Goal: Transaction & Acquisition: Purchase product/service

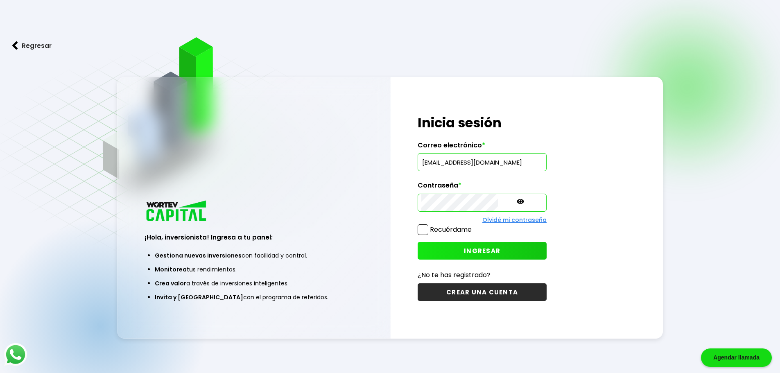
click at [422, 231] on span at bounding box center [423, 229] width 11 height 11
click at [474, 226] on input "Recuérdame" at bounding box center [474, 226] width 0 height 0
click at [422, 231] on span at bounding box center [423, 229] width 11 height 11
click at [474, 226] on input "Recuérdame" at bounding box center [474, 226] width 0 height 0
click at [464, 252] on span "INGRESAR" at bounding box center [482, 251] width 36 height 9
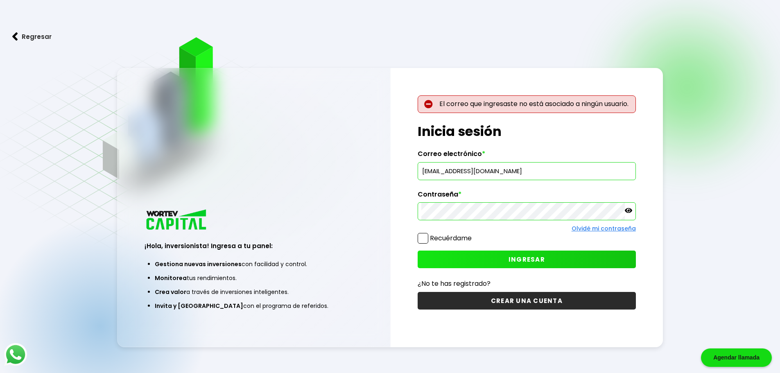
click at [449, 174] on input "[EMAIL_ADDRESS][DOMAIN_NAME]" at bounding box center [527, 171] width 211 height 17
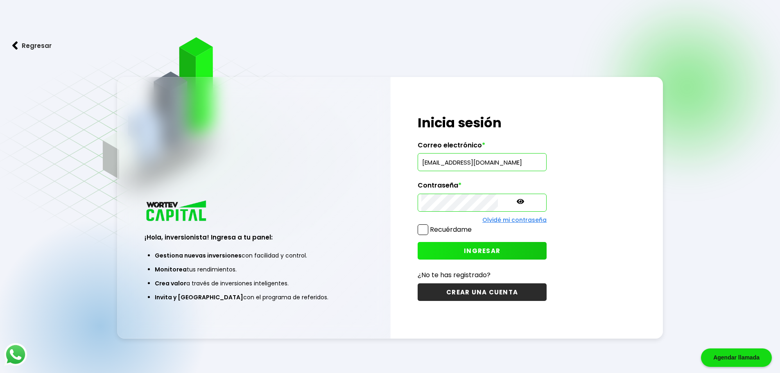
type input "[EMAIL_ADDRESS][DOMAIN_NAME]"
click at [467, 248] on span "INGRESAR" at bounding box center [482, 251] width 36 height 9
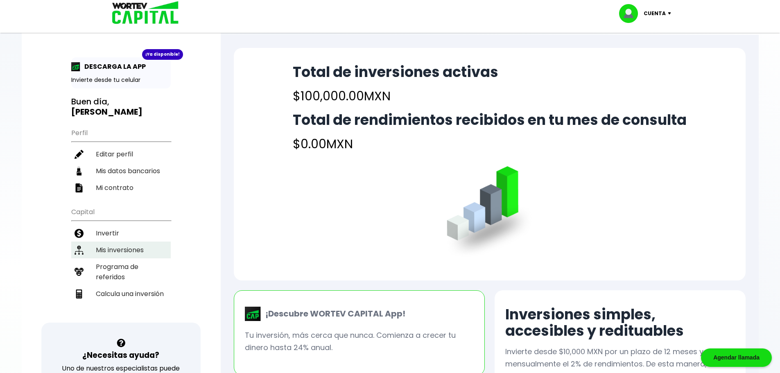
click at [119, 242] on li "Mis inversiones" at bounding box center [121, 250] width 100 height 17
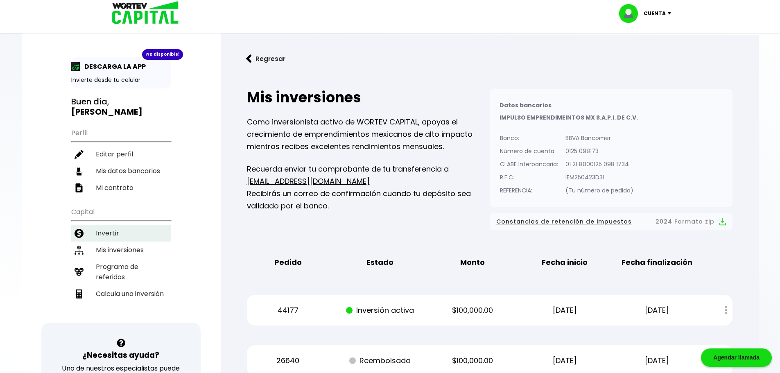
click at [112, 225] on li "Invertir" at bounding box center [121, 233] width 100 height 17
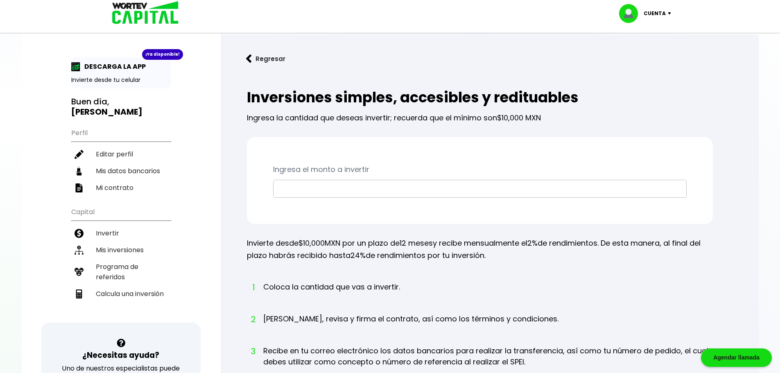
click at [316, 189] on input "text" at bounding box center [480, 188] width 406 height 17
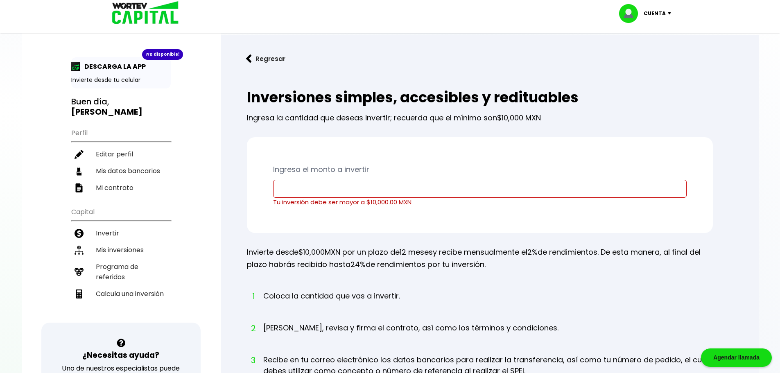
click at [290, 191] on input "text" at bounding box center [480, 188] width 406 height 17
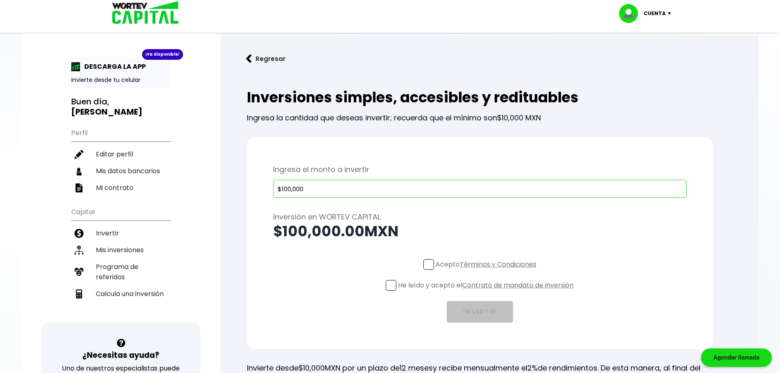
type input "$100,000"
click at [431, 266] on span at bounding box center [429, 264] width 11 height 11
click at [488, 271] on input "Acepto Términos y Condiciones" at bounding box center [488, 271] width 0 height 0
click at [391, 286] on span at bounding box center [391, 285] width 11 height 11
click at [488, 292] on input "He leído y acepto el Contrato de mandato de inversión" at bounding box center [488, 292] width 0 height 0
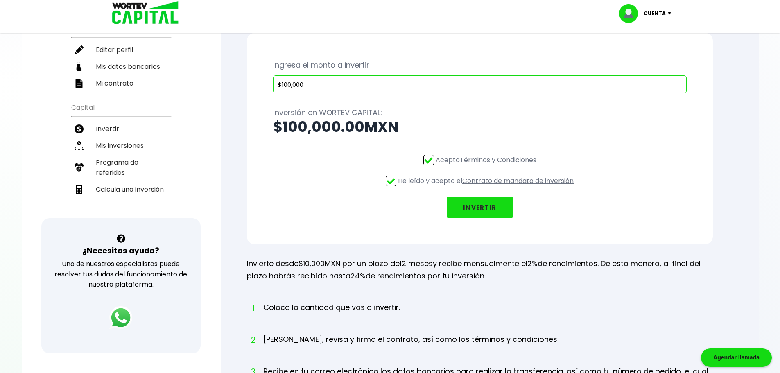
scroll to position [127, 0]
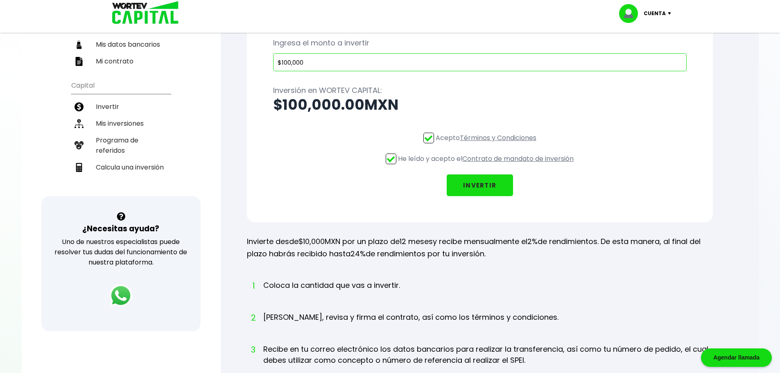
click at [486, 187] on button "INVERTIR" at bounding box center [480, 186] width 66 height 22
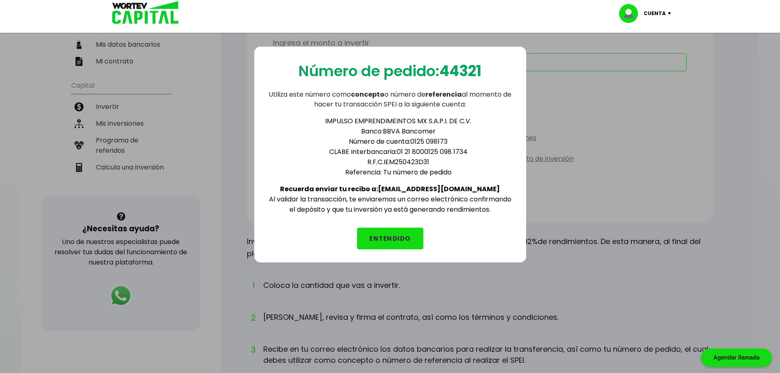
click at [397, 152] on li "CLABE Interbancaria: 01 21 8000125 098 1734" at bounding box center [398, 152] width 229 height 10
click at [402, 241] on button "ENTENDIDO" at bounding box center [390, 239] width 66 height 22
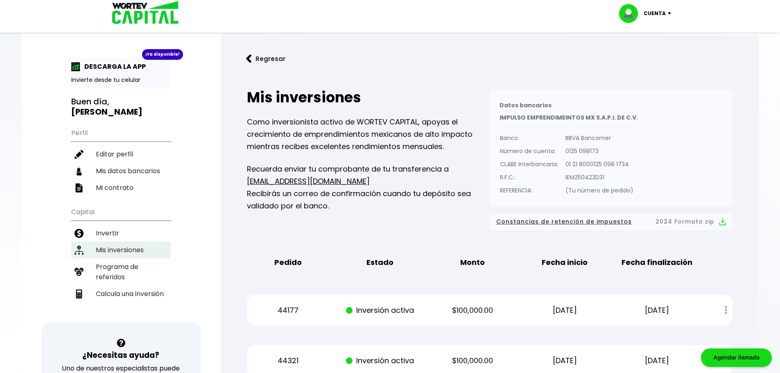
click at [129, 242] on li "Mis inversiones" at bounding box center [121, 250] width 100 height 17
click at [107, 225] on li "Invertir" at bounding box center [121, 233] width 100 height 17
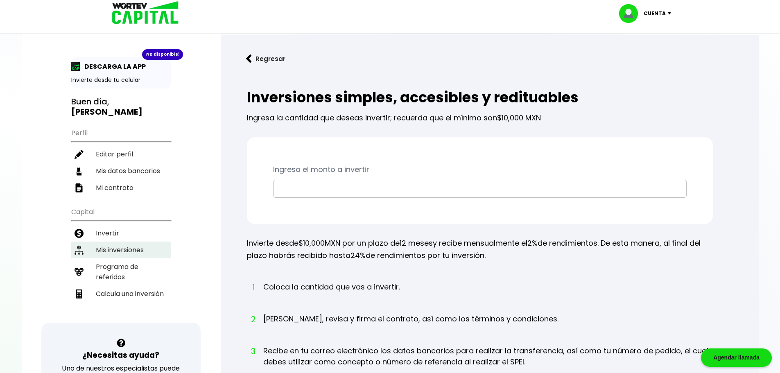
click at [115, 242] on li "Mis inversiones" at bounding box center [121, 250] width 100 height 17
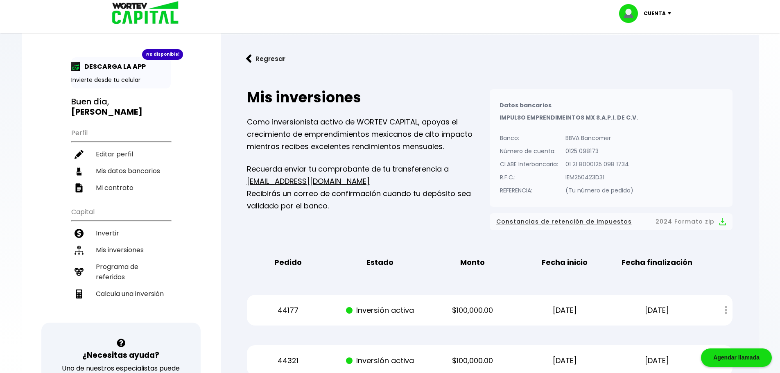
click at [668, 14] on img at bounding box center [671, 13] width 11 height 2
click at [635, 53] on li "Cerrar sesión" at bounding box center [647, 54] width 66 height 17
